Goal: Information Seeking & Learning: Learn about a topic

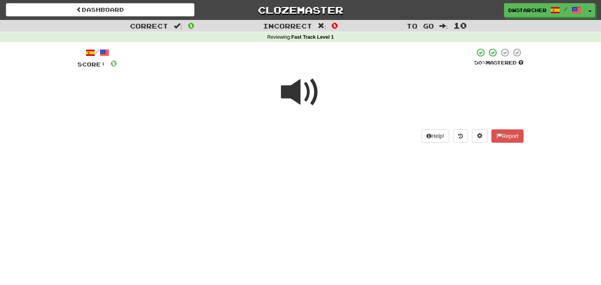
click at [292, 86] on span at bounding box center [300, 92] width 39 height 39
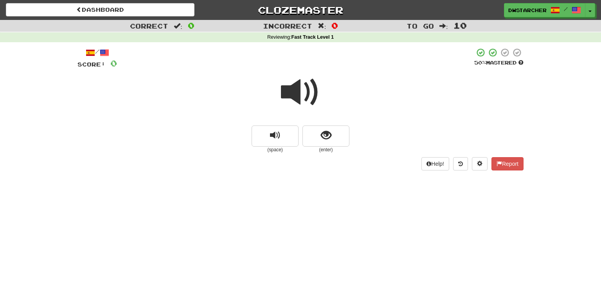
click at [300, 90] on span at bounding box center [300, 92] width 39 height 39
click at [295, 95] on span at bounding box center [300, 92] width 39 height 39
click at [332, 133] on button "show sentence" at bounding box center [325, 136] width 47 height 21
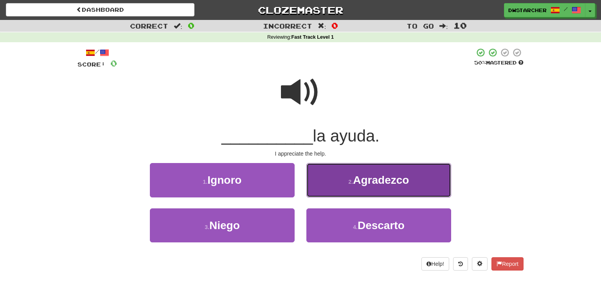
click at [352, 180] on small "2 ." at bounding box center [350, 182] width 5 height 6
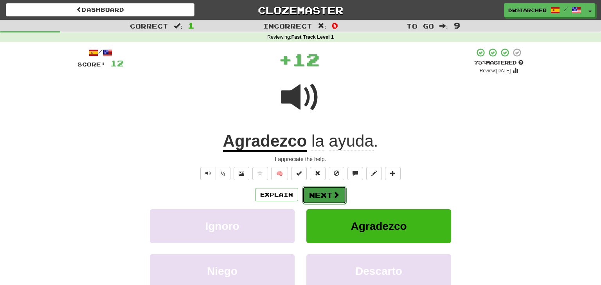
click at [334, 197] on span at bounding box center [335, 194] width 7 height 7
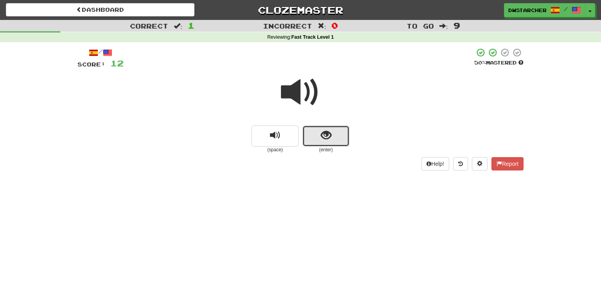
click at [321, 140] on span "show sentence" at bounding box center [326, 135] width 11 height 11
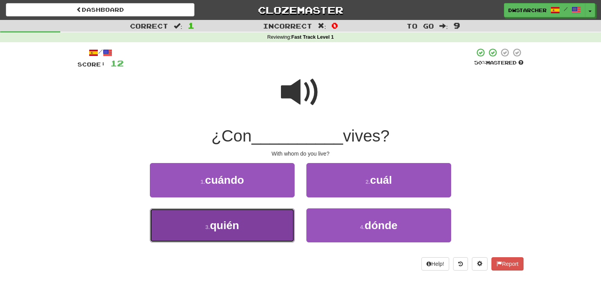
click at [268, 220] on button "3 . quién" at bounding box center [222, 225] width 145 height 34
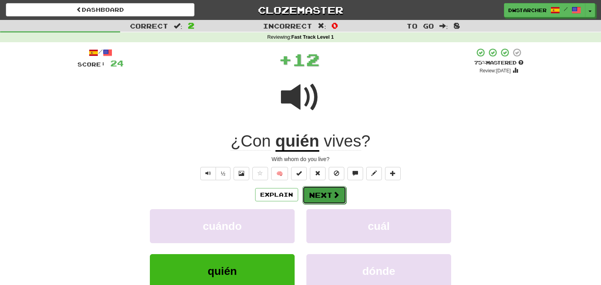
click at [315, 198] on button "Next" at bounding box center [324, 195] width 44 height 18
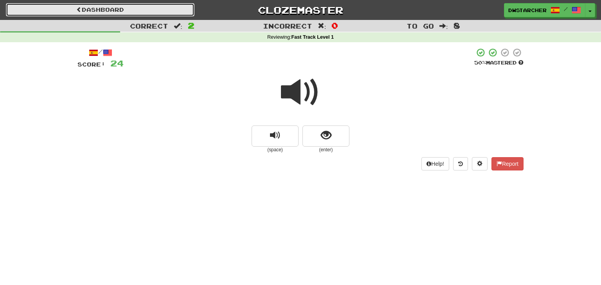
click at [139, 12] on link "Dashboard" at bounding box center [100, 9] width 188 height 13
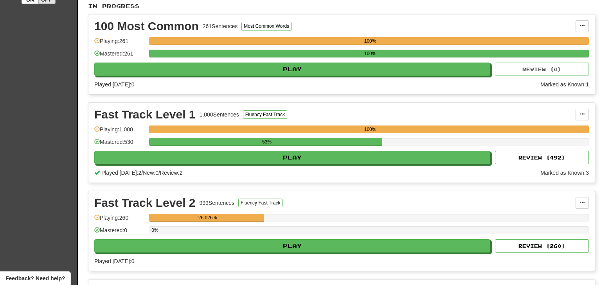
scroll to position [182, 0]
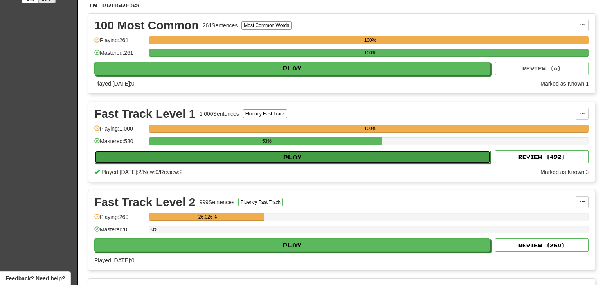
click at [455, 154] on button "Play" at bounding box center [293, 157] width 396 height 13
select select "**"
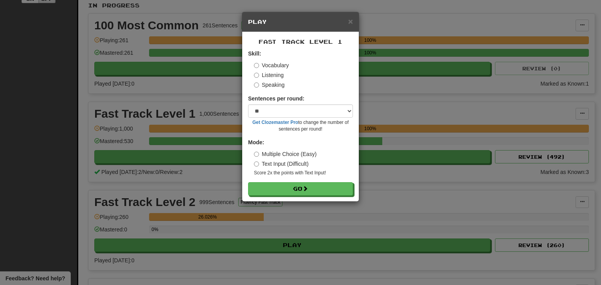
click at [269, 76] on label "Listening" at bounding box center [269, 75] width 30 height 8
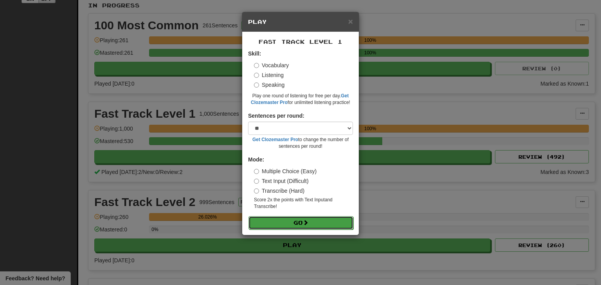
click at [299, 227] on button "Go" at bounding box center [300, 222] width 105 height 13
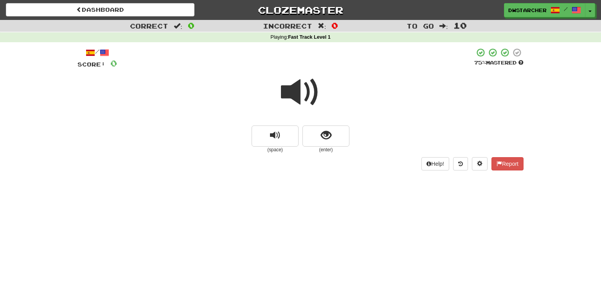
click at [292, 91] on span at bounding box center [300, 92] width 39 height 39
click at [343, 139] on button "show sentence" at bounding box center [325, 136] width 47 height 21
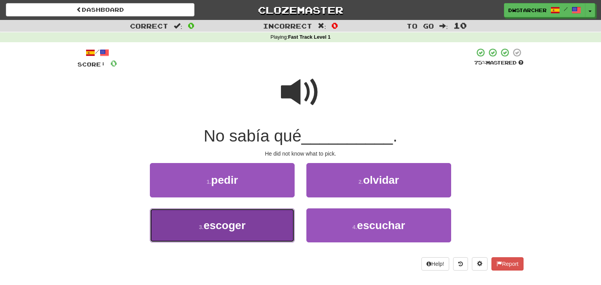
click at [250, 219] on button "3 . escoger" at bounding box center [222, 225] width 145 height 34
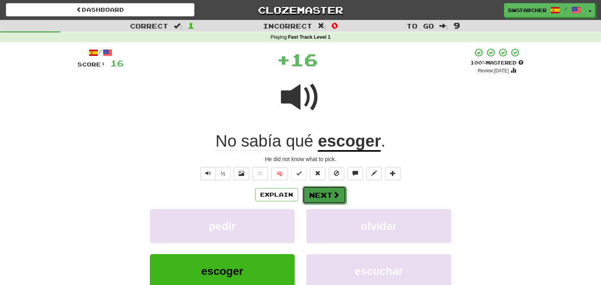
click at [312, 197] on button "Next" at bounding box center [324, 195] width 44 height 18
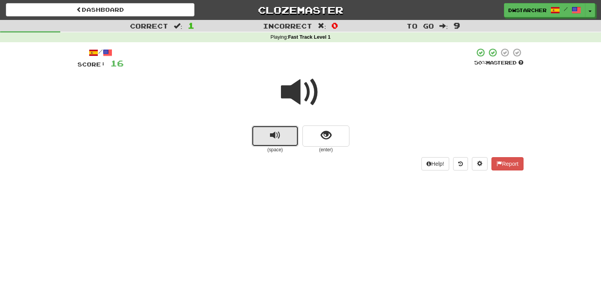
click at [281, 136] on button "replay audio" at bounding box center [274, 136] width 47 height 21
click at [322, 135] on span "show sentence" at bounding box center [326, 135] width 11 height 11
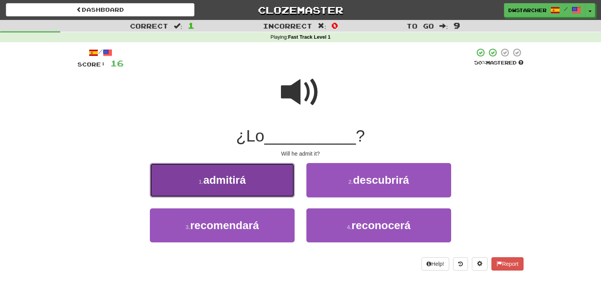
click at [260, 183] on button "1 . admitirá" at bounding box center [222, 180] width 145 height 34
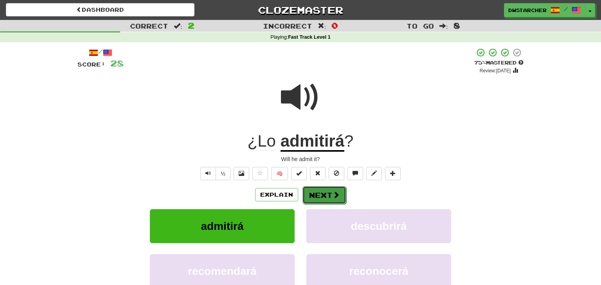
click at [323, 196] on button "Next" at bounding box center [324, 195] width 44 height 18
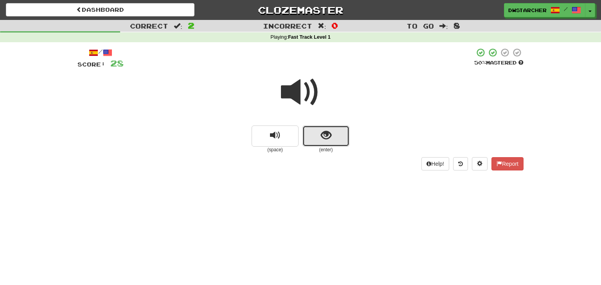
click at [322, 140] on span "show sentence" at bounding box center [326, 135] width 11 height 11
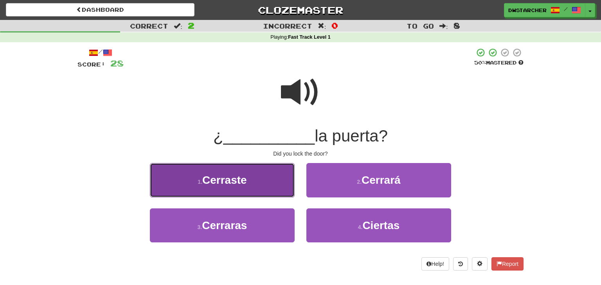
click at [254, 182] on button "1 . Cerraste" at bounding box center [222, 180] width 145 height 34
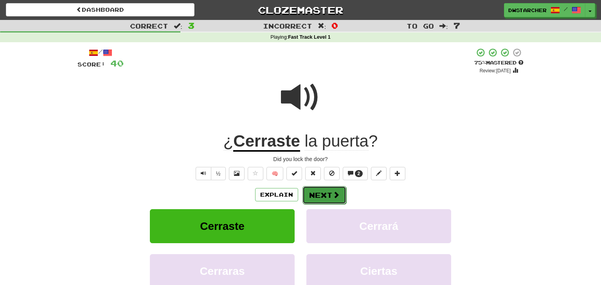
click at [322, 195] on button "Next" at bounding box center [324, 195] width 44 height 18
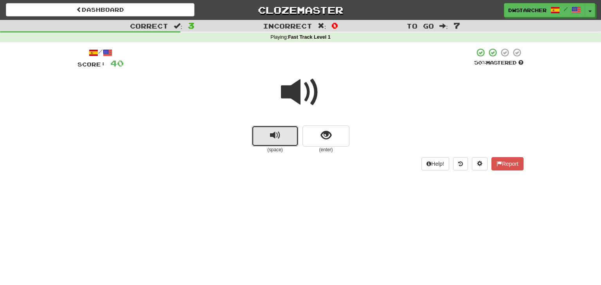
click at [286, 136] on button "replay audio" at bounding box center [274, 136] width 47 height 21
click at [315, 136] on button "show sentence" at bounding box center [325, 136] width 47 height 21
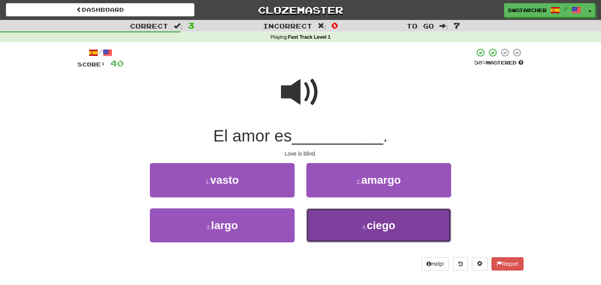
click at [354, 221] on button "4 . ciego" at bounding box center [378, 225] width 145 height 34
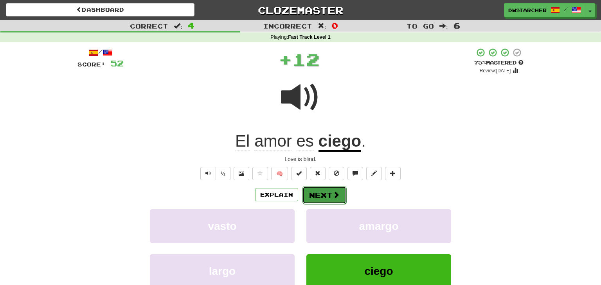
click at [336, 194] on span at bounding box center [335, 194] width 7 height 7
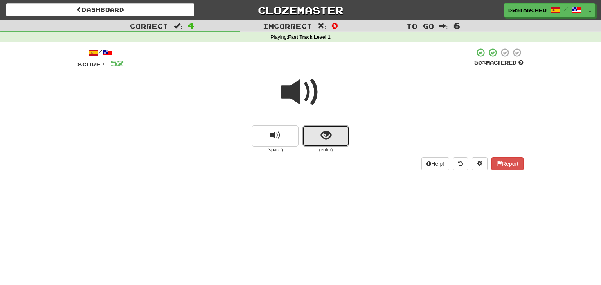
click at [331, 138] on span "show sentence" at bounding box center [326, 135] width 11 height 11
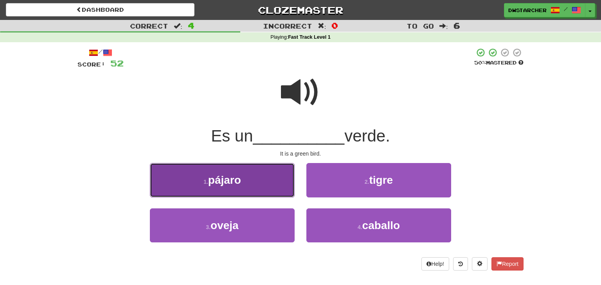
click at [259, 191] on button "1 . pájaro" at bounding box center [222, 180] width 145 height 34
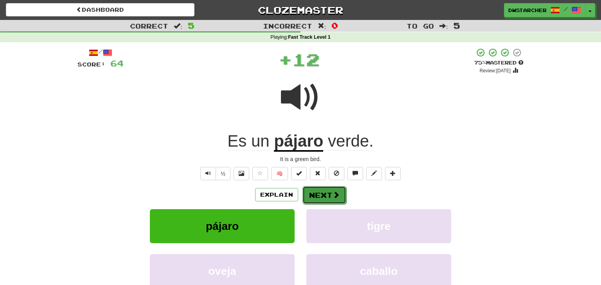
click at [323, 197] on button "Next" at bounding box center [324, 195] width 44 height 18
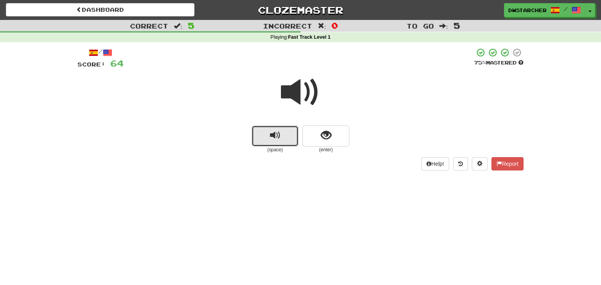
click at [280, 133] on button "replay audio" at bounding box center [274, 136] width 47 height 21
click at [313, 135] on button "show sentence" at bounding box center [325, 136] width 47 height 21
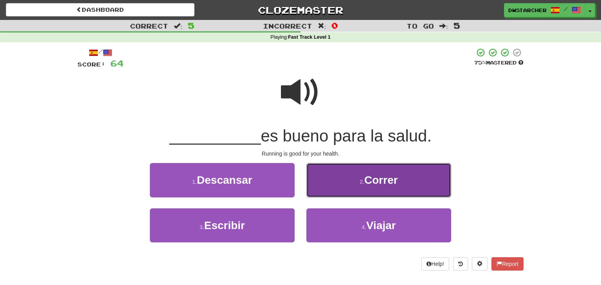
click at [362, 172] on button "2 . Correr" at bounding box center [378, 180] width 145 height 34
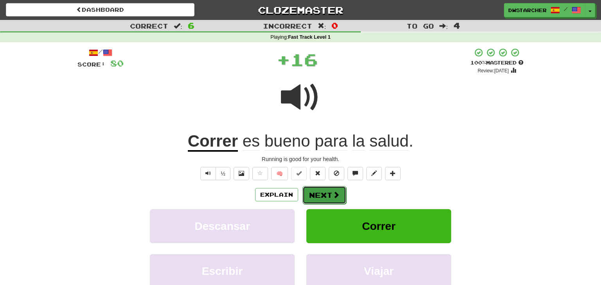
click at [330, 192] on button "Next" at bounding box center [324, 195] width 44 height 18
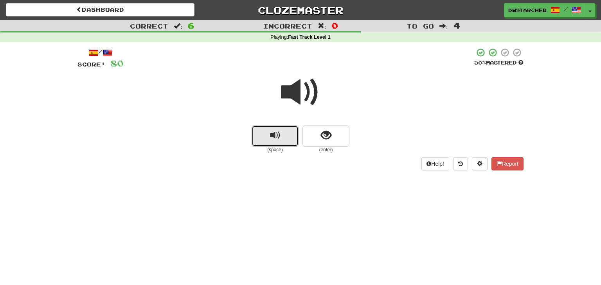
click at [283, 140] on button "replay audio" at bounding box center [274, 136] width 47 height 21
click at [321, 138] on span "show sentence" at bounding box center [326, 135] width 11 height 11
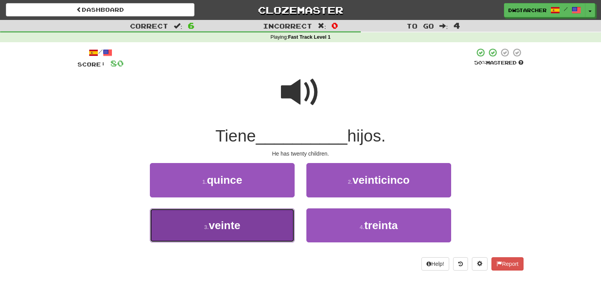
click at [248, 228] on button "3 . veinte" at bounding box center [222, 225] width 145 height 34
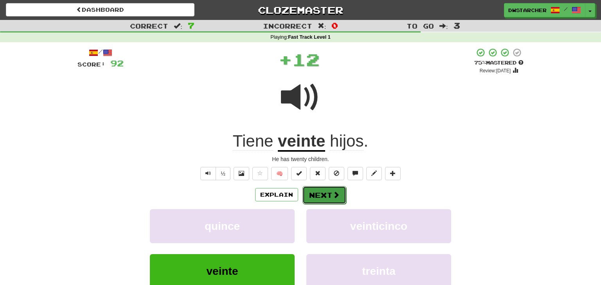
click at [320, 193] on button "Next" at bounding box center [324, 195] width 44 height 18
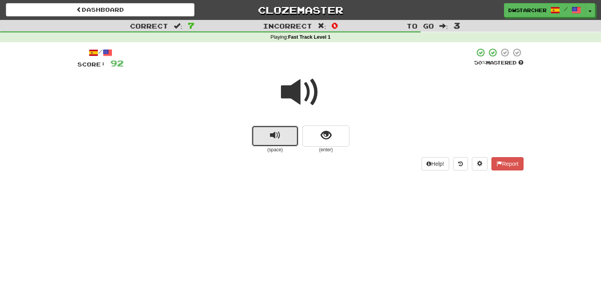
click at [267, 138] on button "replay audio" at bounding box center [274, 136] width 47 height 21
click at [315, 134] on button "show sentence" at bounding box center [325, 136] width 47 height 21
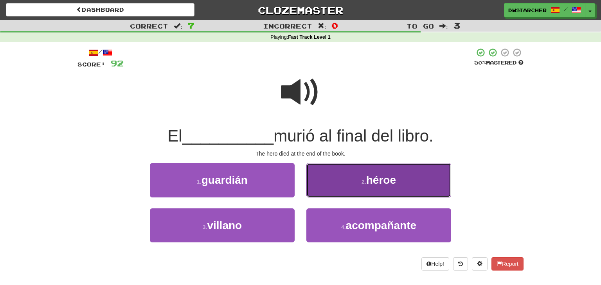
click at [360, 182] on button "2 . héroe" at bounding box center [378, 180] width 145 height 34
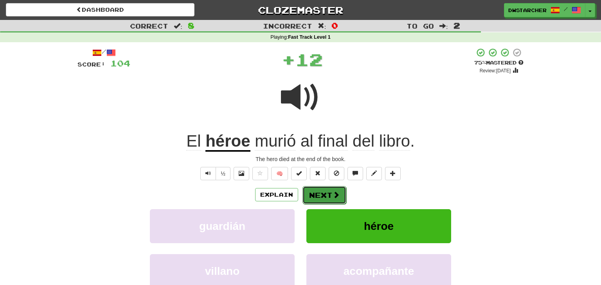
click at [327, 195] on button "Next" at bounding box center [324, 195] width 44 height 18
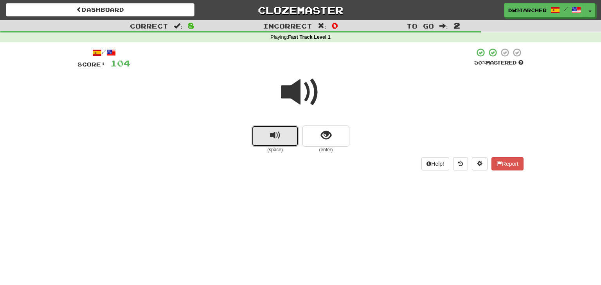
click at [280, 138] on button "replay audio" at bounding box center [274, 136] width 47 height 21
click at [327, 135] on span "show sentence" at bounding box center [326, 135] width 11 height 11
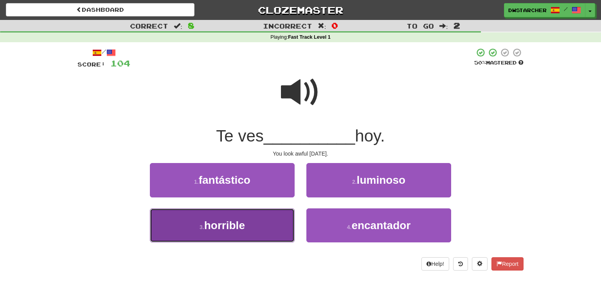
click at [254, 219] on button "3 . horrible" at bounding box center [222, 225] width 145 height 34
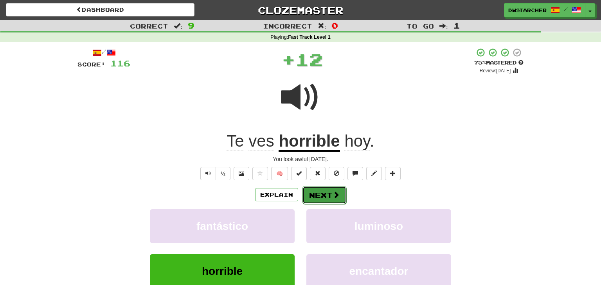
click at [321, 193] on button "Next" at bounding box center [324, 195] width 44 height 18
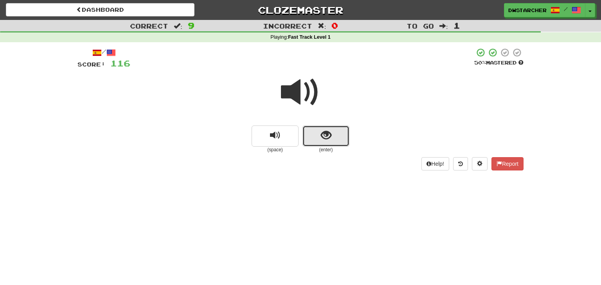
click at [332, 134] on button "show sentence" at bounding box center [325, 136] width 47 height 21
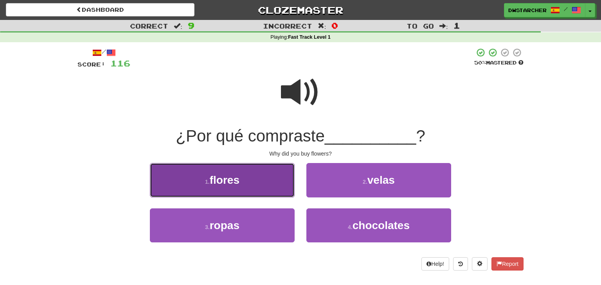
click at [278, 180] on button "1 . [PERSON_NAME]" at bounding box center [222, 180] width 145 height 34
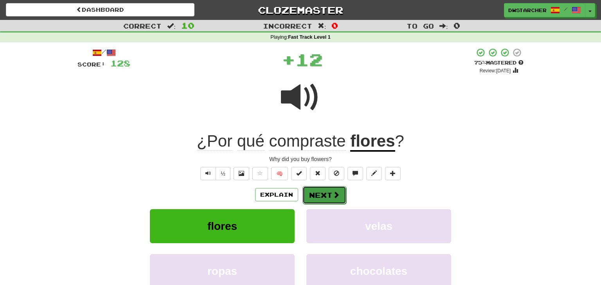
click at [318, 193] on button "Next" at bounding box center [324, 195] width 44 height 18
